Goal: Information Seeking & Learning: Learn about a topic

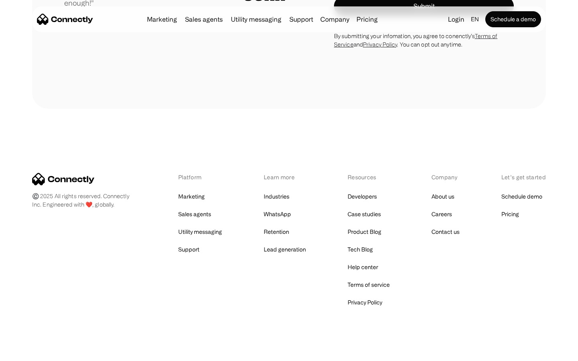
scroll to position [2273, 0]
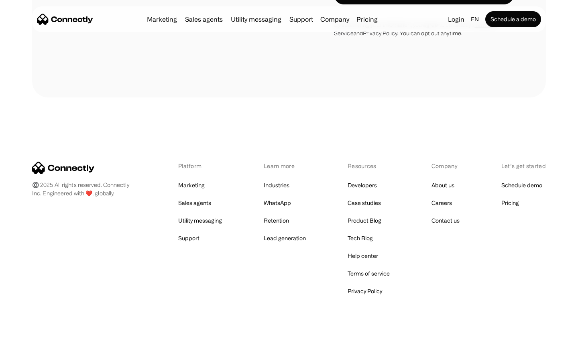
scroll to position [1550, 0]
